Goal: Task Accomplishment & Management: Manage account settings

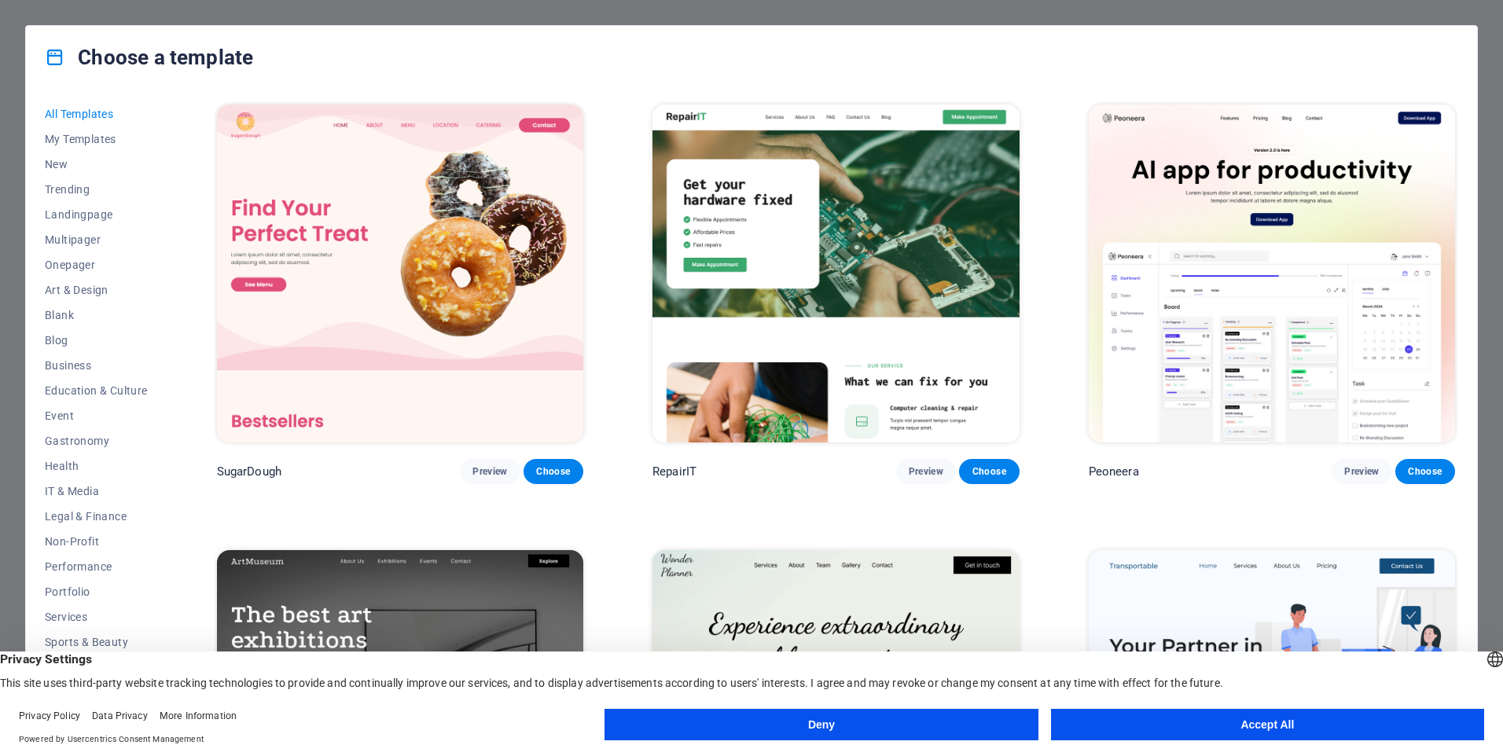
click at [1305, 725] on button "Accept All" at bounding box center [1267, 724] width 433 height 31
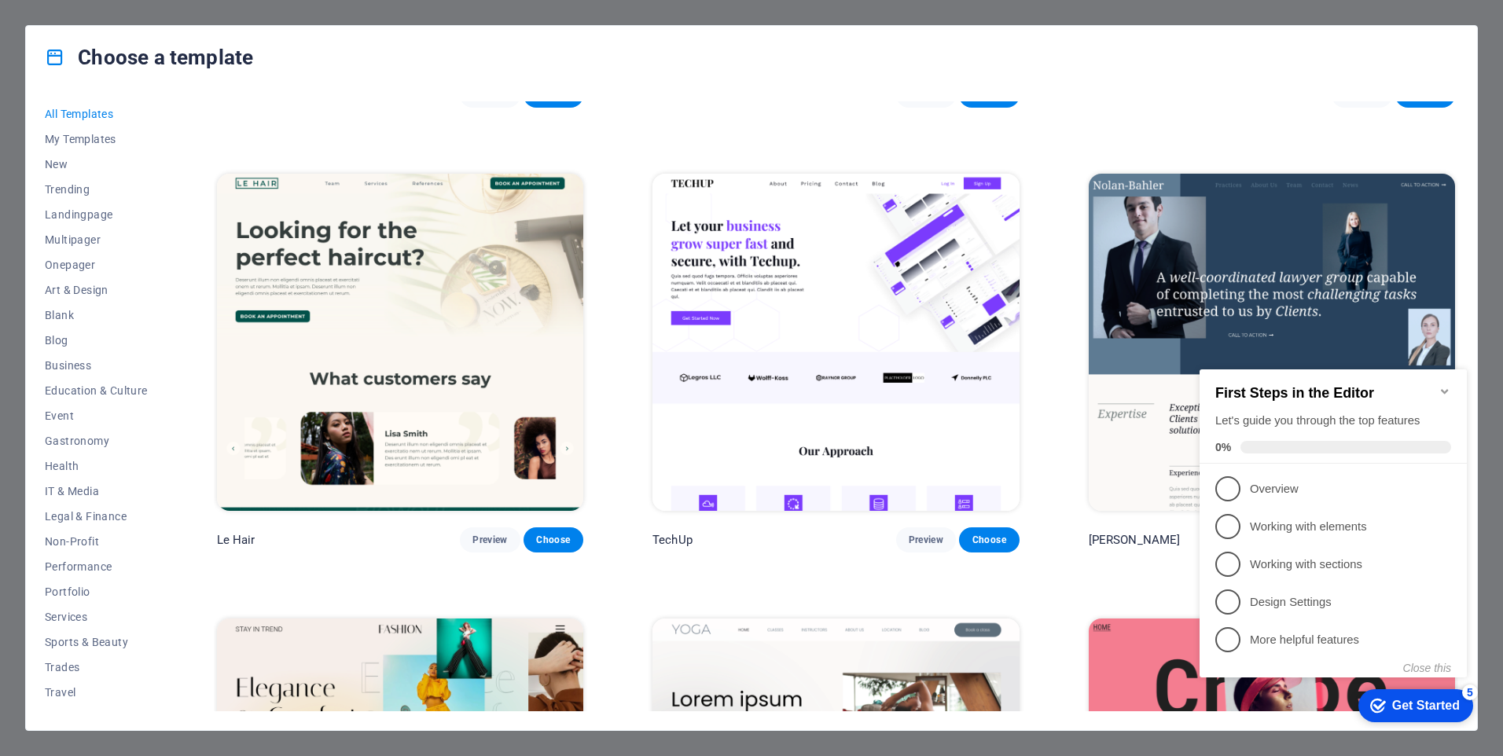
scroll to position [6159, 0]
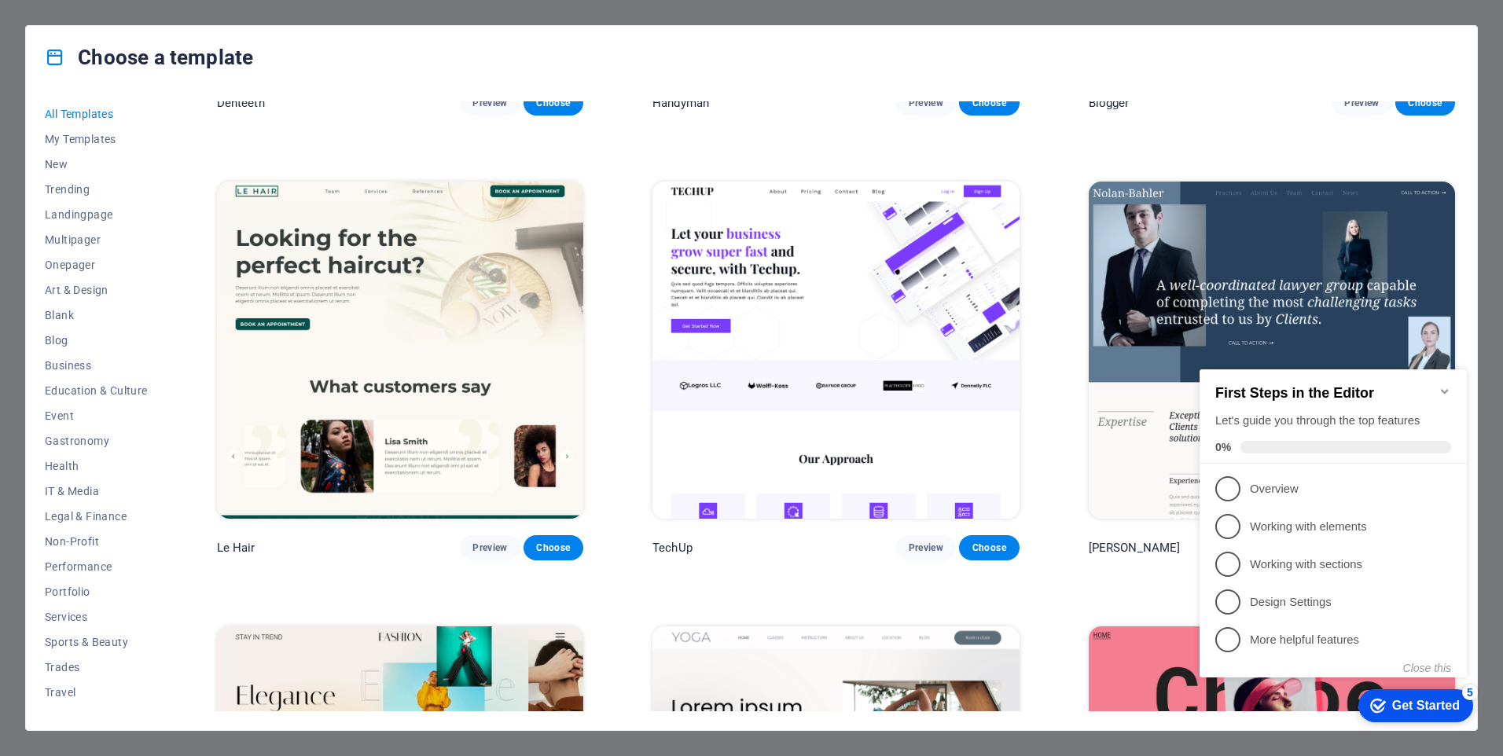
click at [1282, 263] on img at bounding box center [1271, 351] width 366 height 338
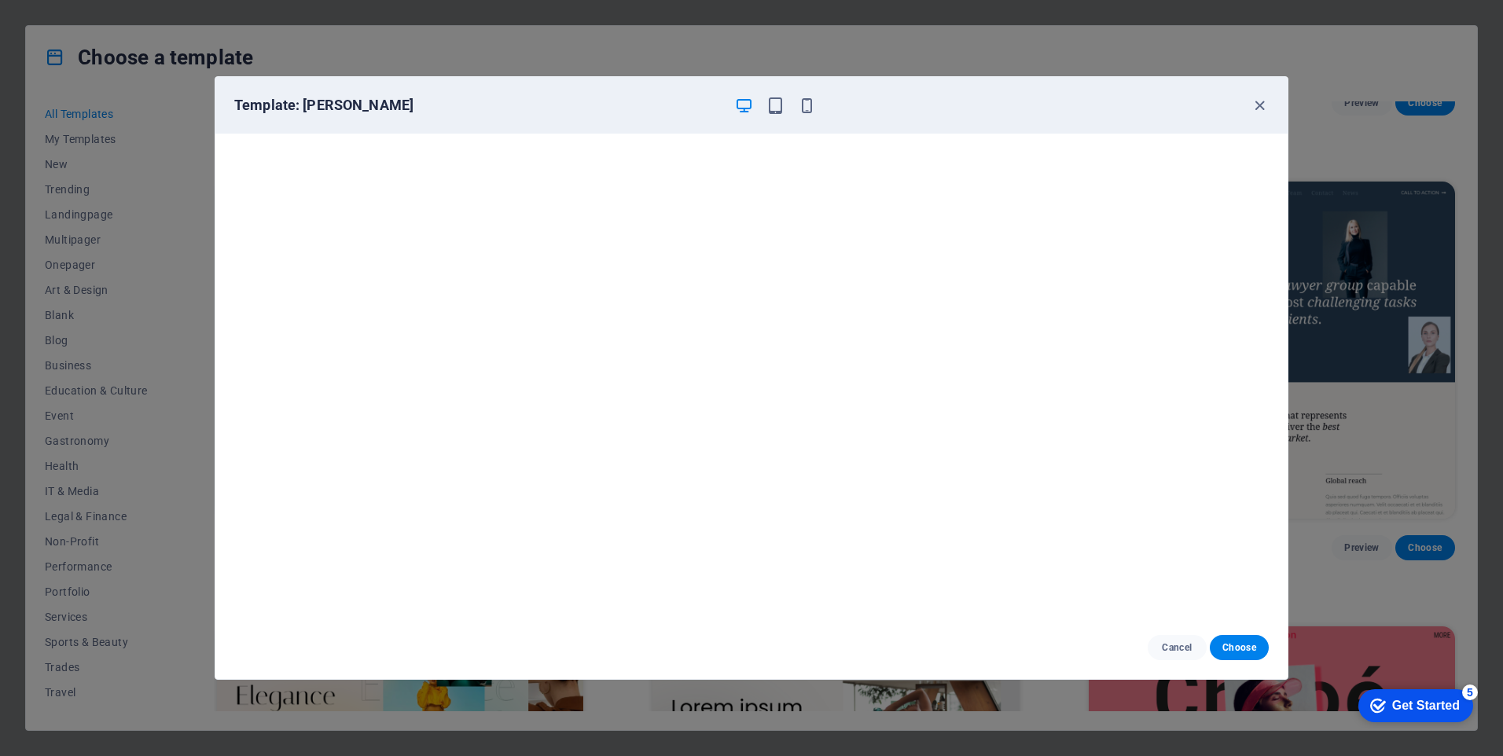
scroll to position [4, 0]
click at [1248, 651] on span "Choose" at bounding box center [1239, 647] width 34 height 13
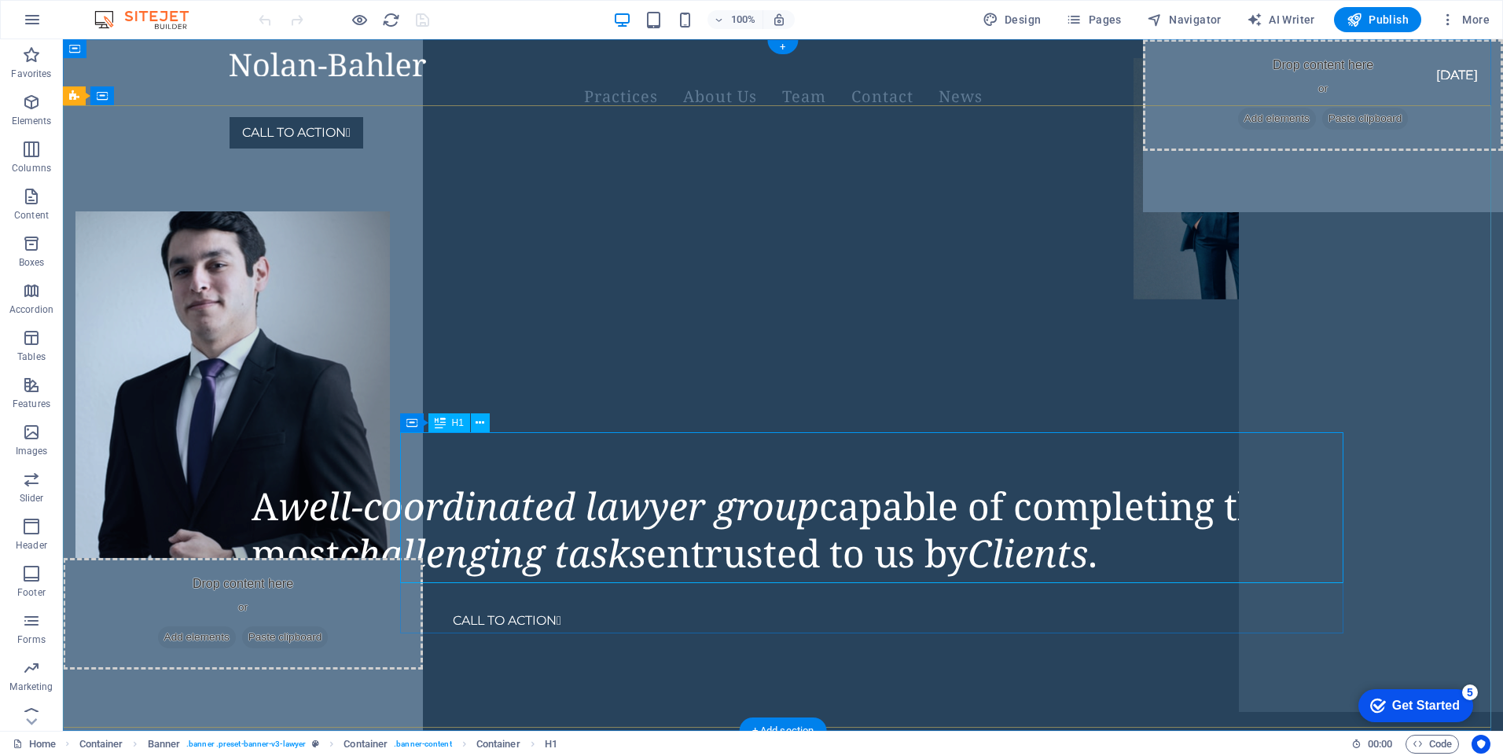
click at [696, 555] on div "A well-coordinated lawyer group capable of completing the most challenging task…" at bounding box center [876, 530] width 1251 height 94
drag, startPoint x: 663, startPoint y: 552, endPoint x: 672, endPoint y: 551, distance: 8.8
click at [671, 551] on div "A well-coordinated lawyer group capable of completing the most challenging task…" at bounding box center [876, 530] width 1251 height 94
click at [660, 551] on div "A well-coordinated lawyer group capable of completing the most challenging task…" at bounding box center [876, 530] width 1251 height 94
click at [631, 551] on div "A well-coordinated lawyer group capable of completing the most challenging task…" at bounding box center [876, 530] width 1251 height 94
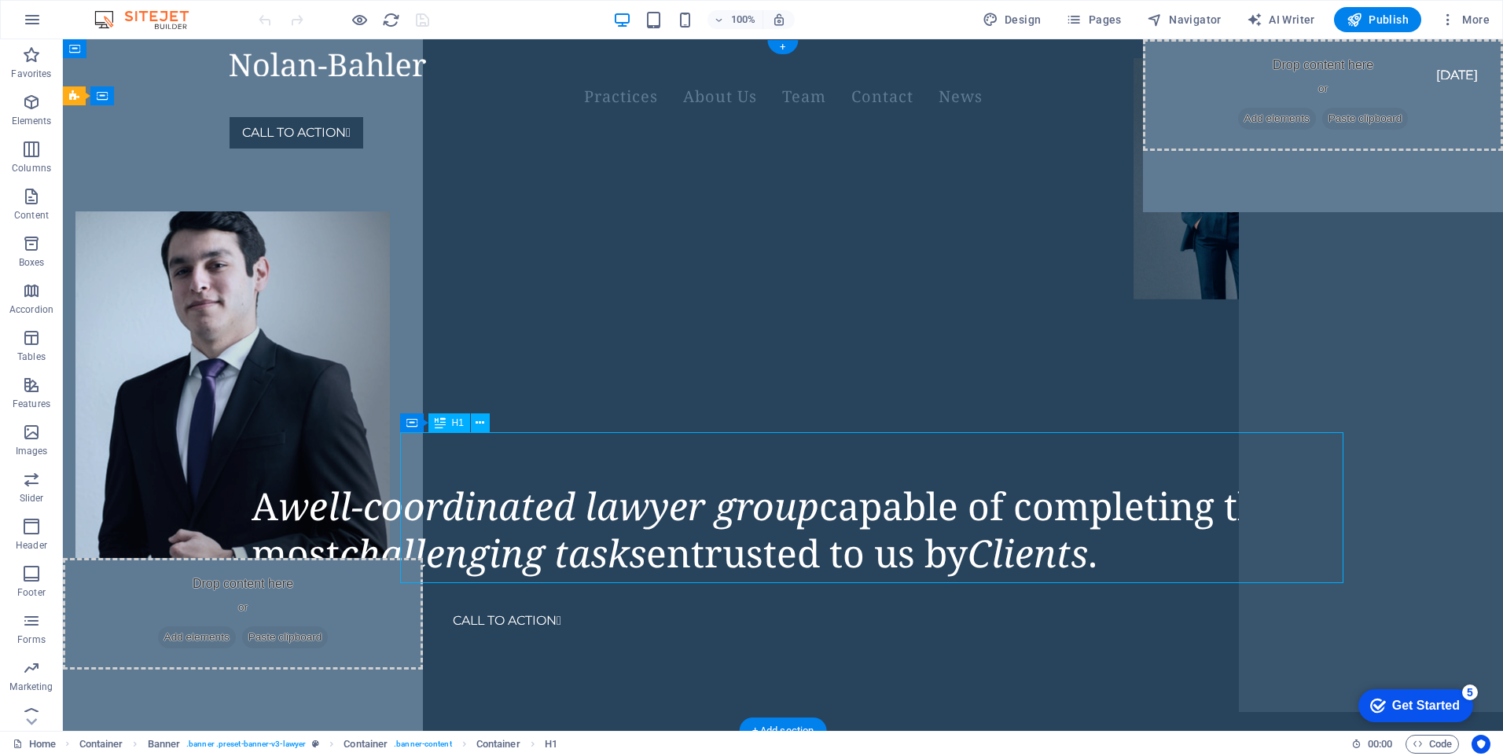
click at [666, 558] on div "A well-coordinated lawyer group capable of completing the most challenging task…" at bounding box center [876, 530] width 1251 height 94
click at [681, 558] on div "A well-coordinated lawyer group capable of completing the most challenging task…" at bounding box center [876, 530] width 1251 height 94
click at [530, 540] on div "A well-coordinated lawyer group capable of completing the most challenging task…" at bounding box center [876, 530] width 1251 height 94
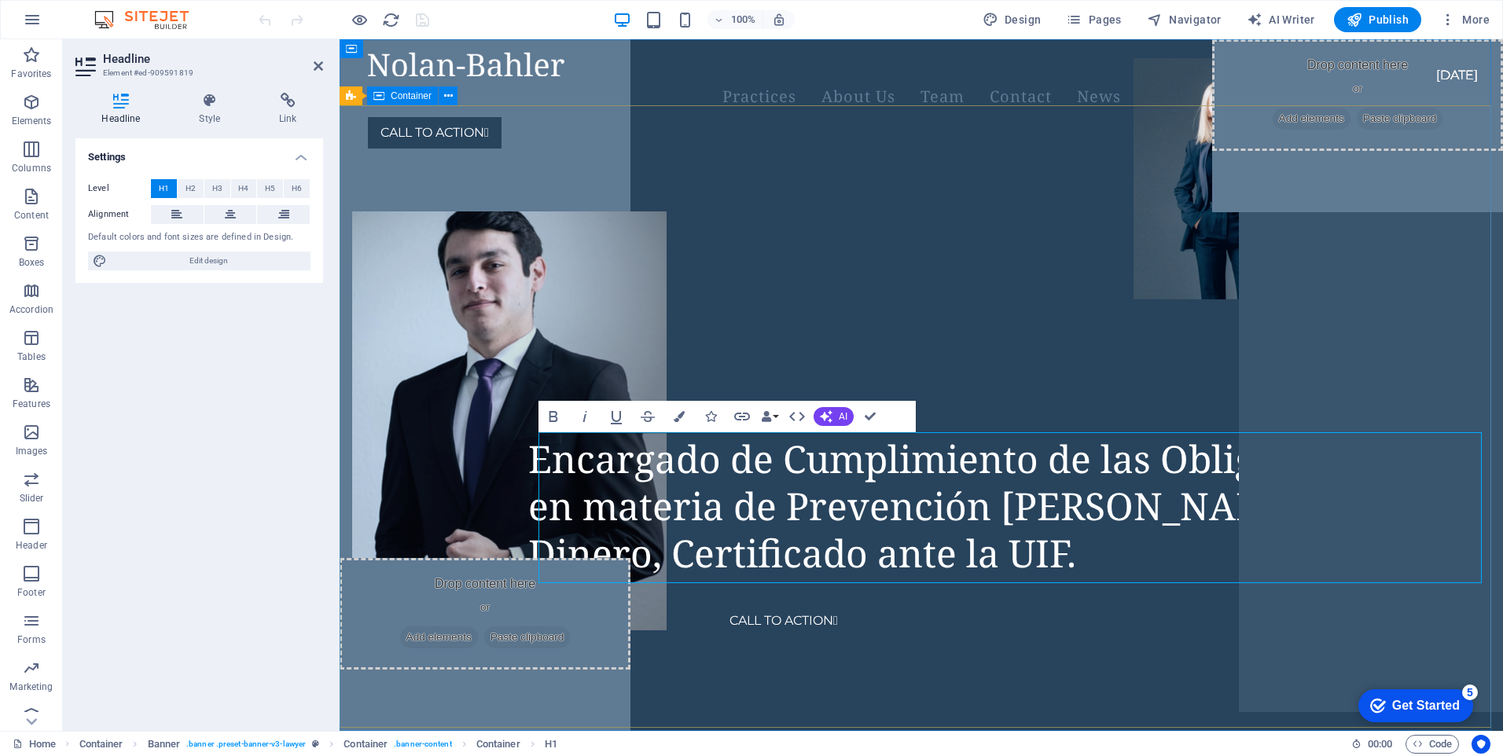
click at [853, 312] on div "Encargado de Cumplimiento de las Obligaciones en materia de Prevención [PERSON_…" at bounding box center [921, 236] width 1163 height 151
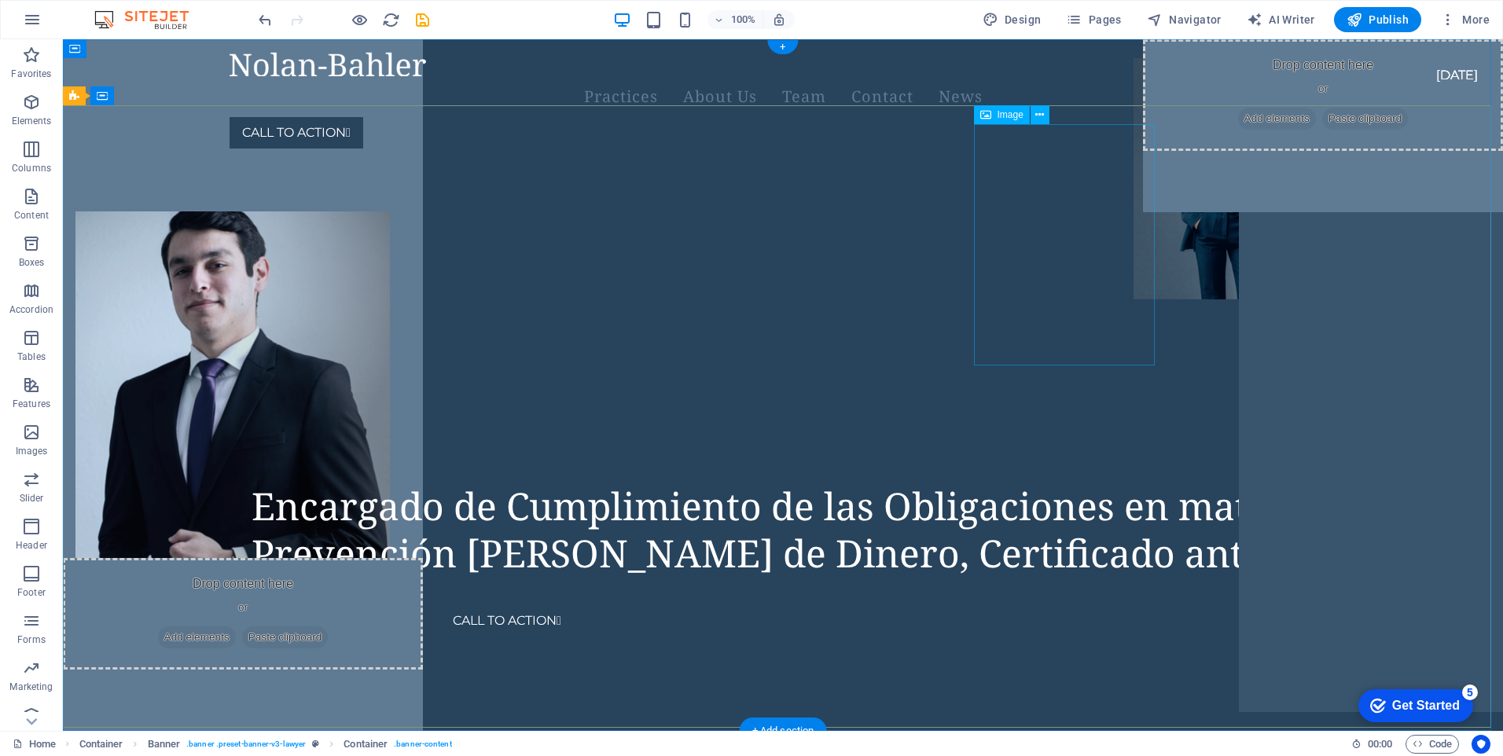
click at [1133, 253] on figure at bounding box center [1223, 178] width 181 height 241
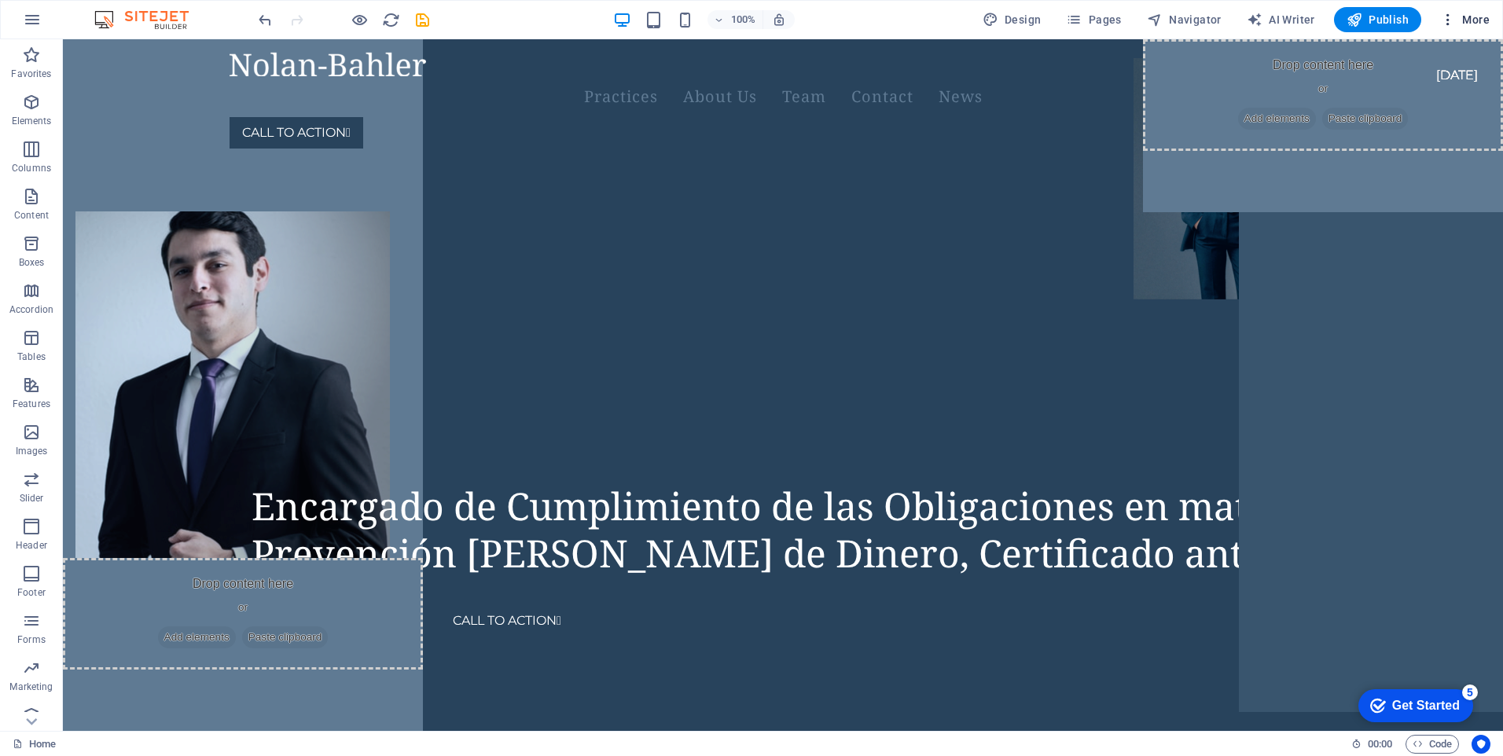
click at [1449, 19] on icon "button" at bounding box center [1448, 20] width 16 height 16
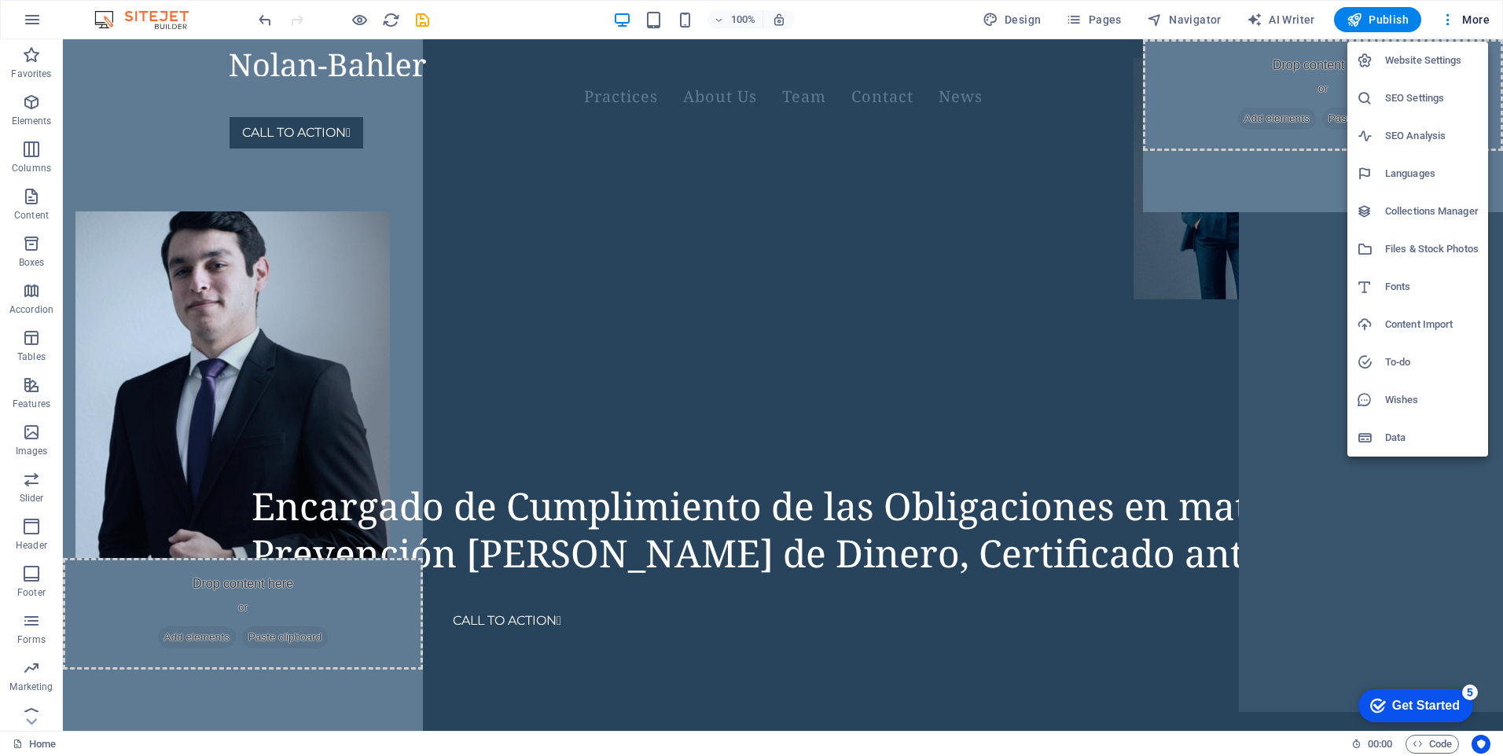
click at [137, 145] on div at bounding box center [751, 378] width 1503 height 756
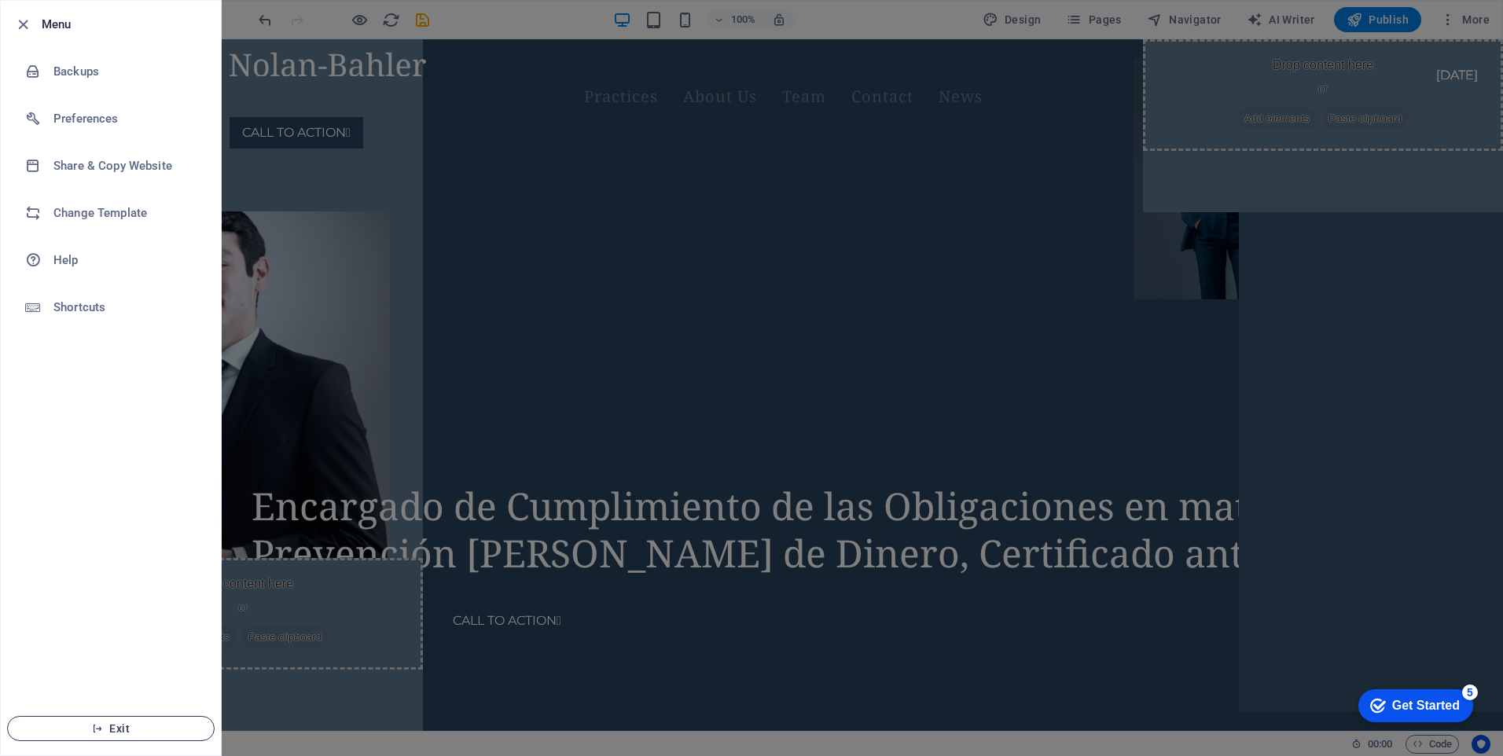
click at [101, 730] on icon "button" at bounding box center [97, 728] width 11 height 11
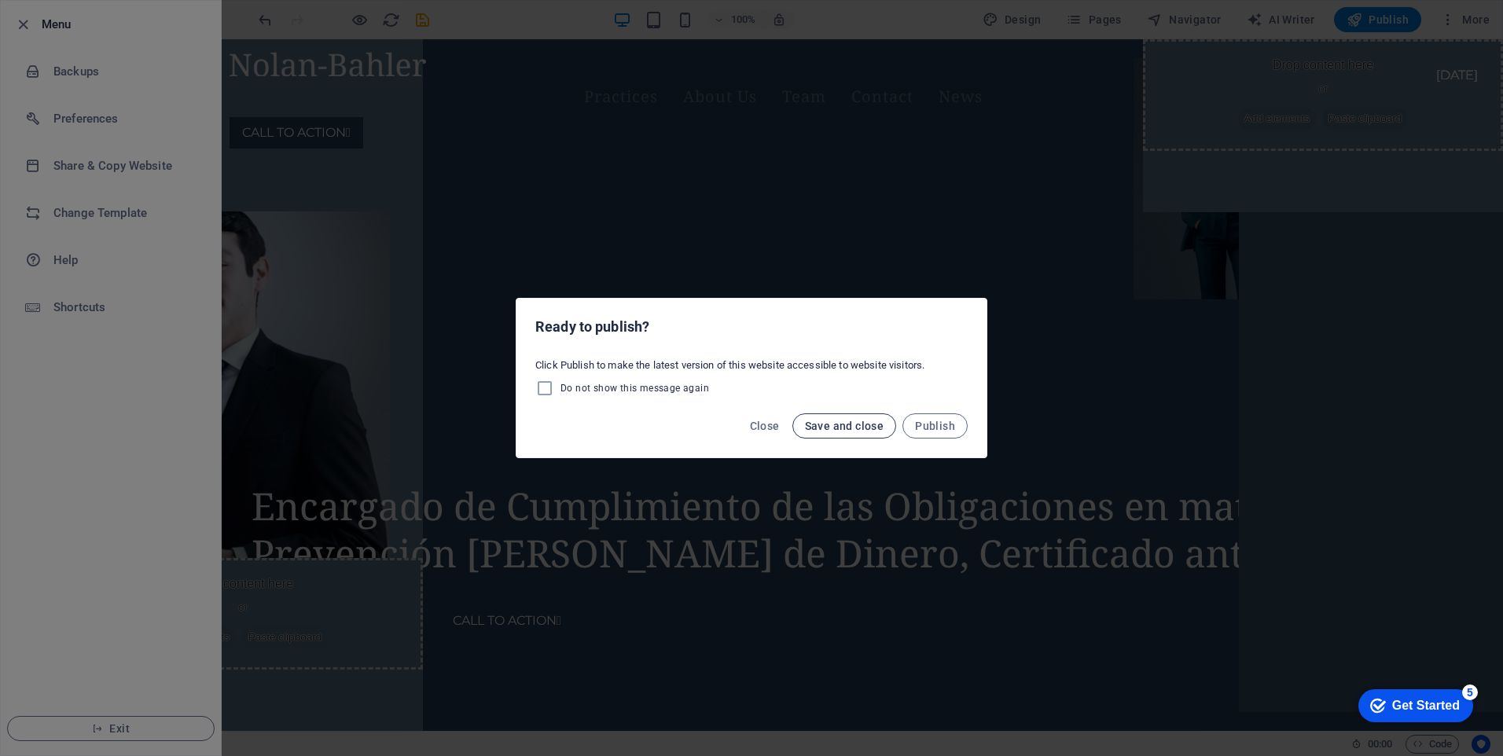
click at [838, 421] on span "Save and close" at bounding box center [844, 426] width 79 height 13
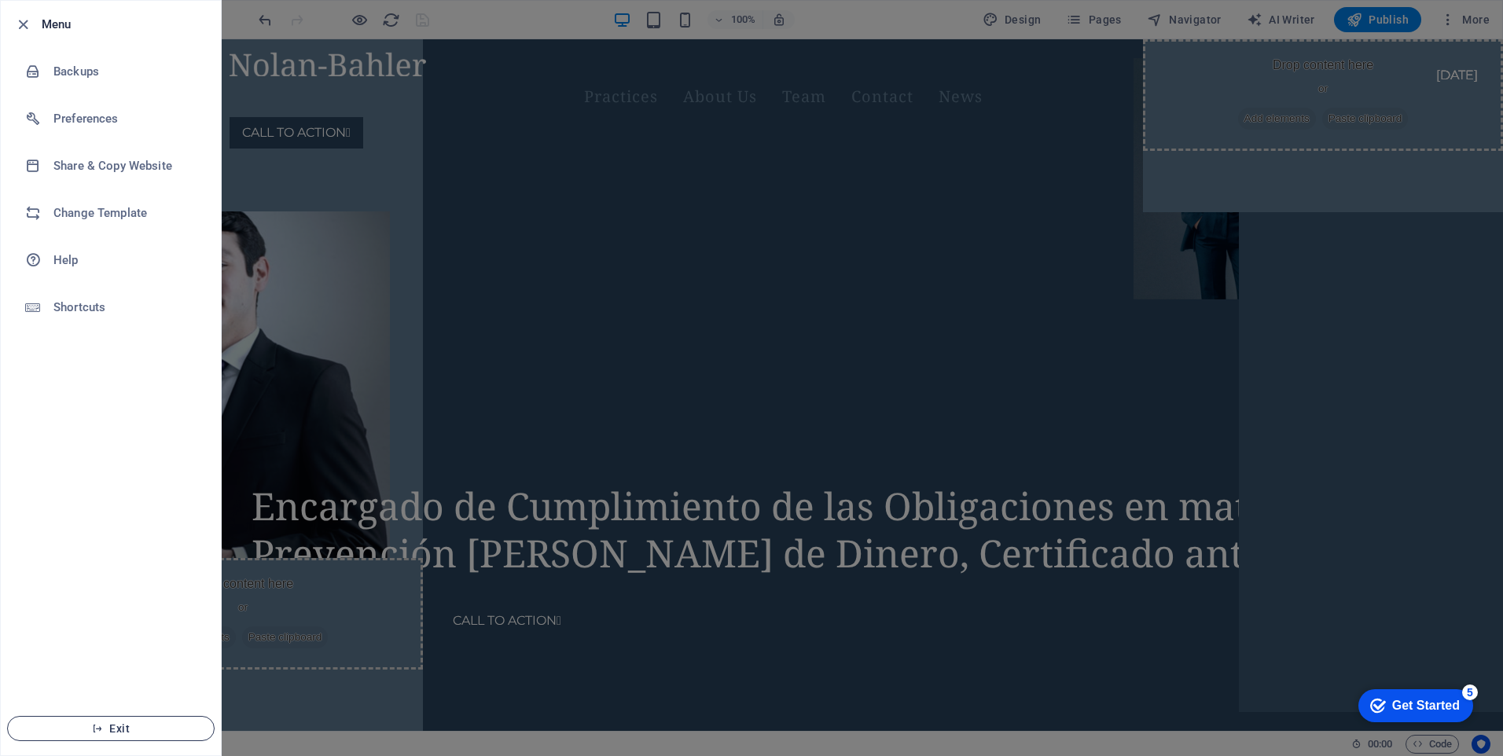
click at [112, 725] on span "Exit" at bounding box center [110, 728] width 181 height 13
